Goal: Check status

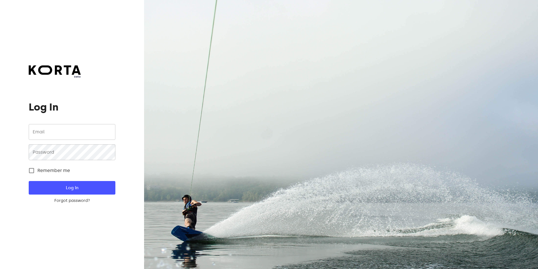
click at [133, 139] on div "beta Log In Email Email Password Password Remember me Log In Forgot password? N…" at bounding box center [72, 134] width 144 height 269
drag, startPoint x: 46, startPoint y: 135, endPoint x: 58, endPoint y: 135, distance: 12.4
click at [46, 135] on input "email" at bounding box center [72, 132] width 86 height 16
type input "[EMAIL_ADDRESS][DOMAIN_NAME]"
click at [75, 185] on span "Log In" at bounding box center [72, 187] width 68 height 7
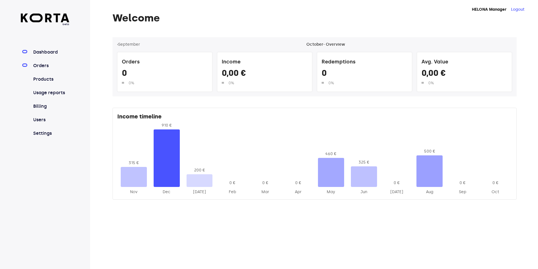
click at [43, 66] on link "Orders" at bounding box center [50, 65] width 37 height 7
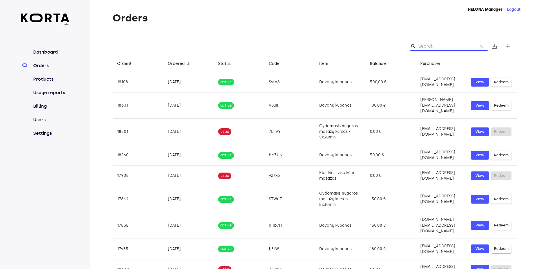
click at [450, 49] on input "Search" at bounding box center [445, 46] width 55 height 9
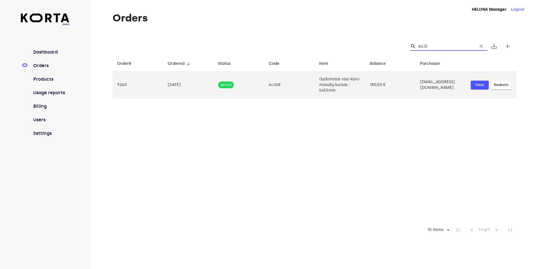
type input "6cG"
click at [481, 84] on span "View" at bounding box center [480, 85] width 12 height 6
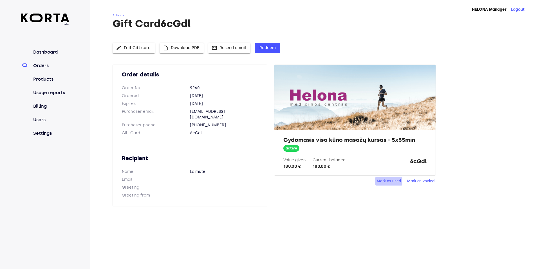
click at [391, 180] on span "Mark as used" at bounding box center [389, 181] width 24 height 6
